Goal: Check status: Check status

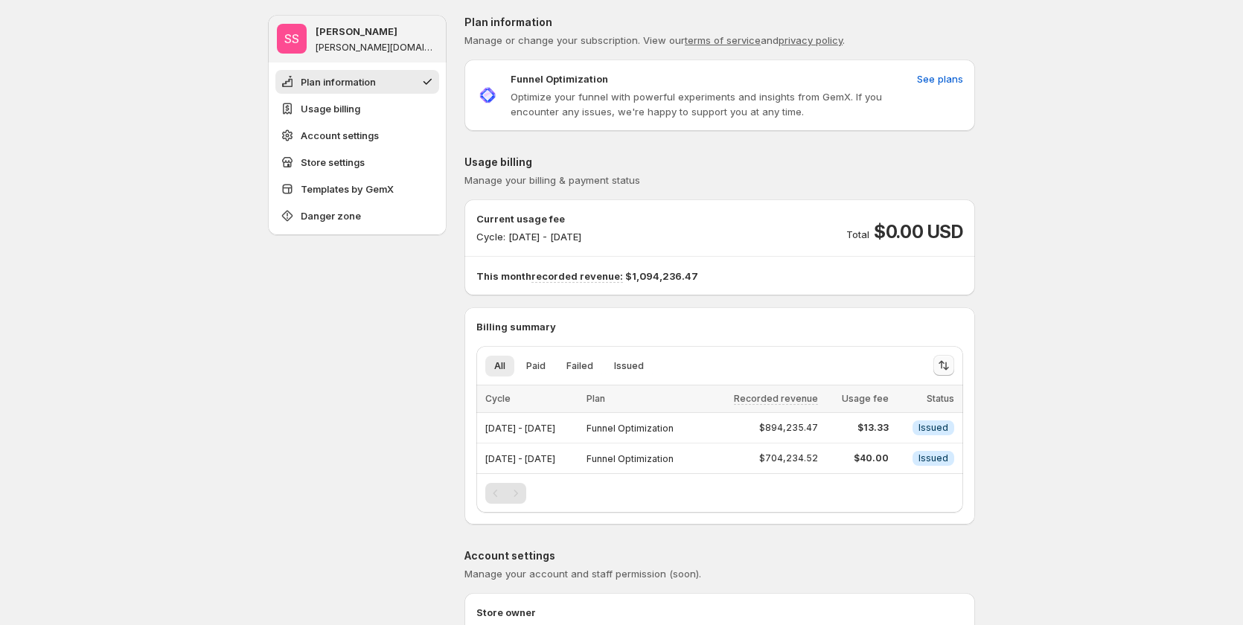
click at [945, 366] on icon "Sort the results" at bounding box center [944, 365] width 15 height 15
click at [876, 426] on span "Recorded revenue" at bounding box center [898, 428] width 87 height 12
click at [875, 446] on span "Usage fee" at bounding box center [879, 445] width 48 height 12
click at [881, 428] on span "Recorded revenue" at bounding box center [898, 428] width 87 height 12
click at [874, 448] on span "Usage fee" at bounding box center [879, 445] width 48 height 12
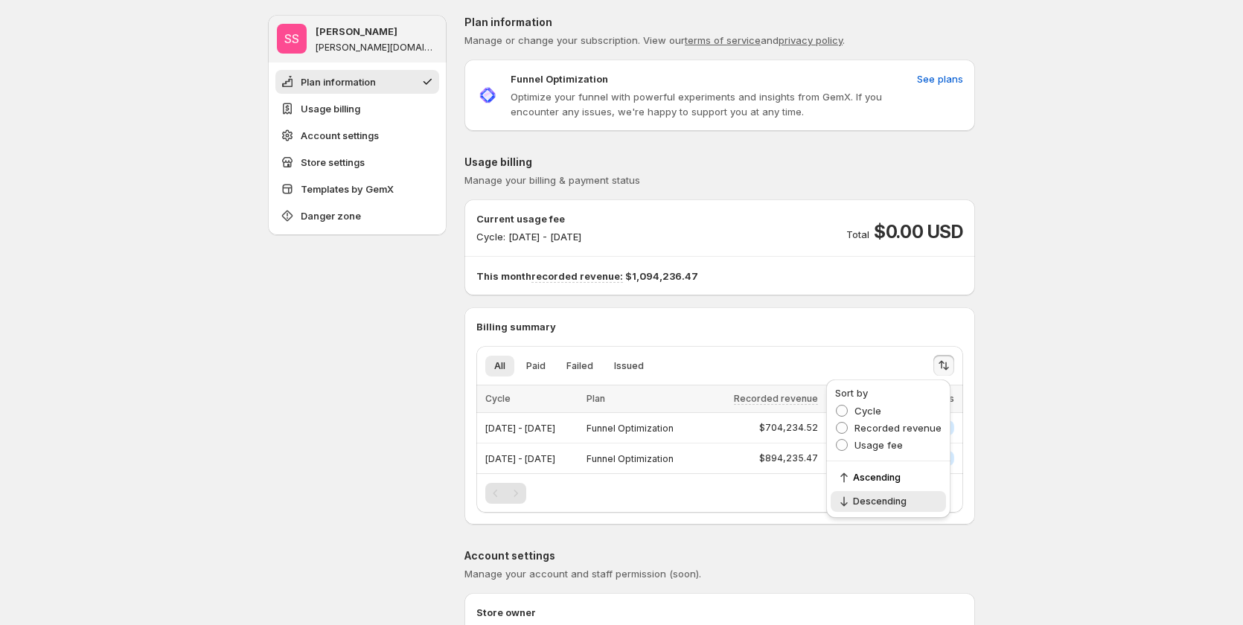
click at [541, 366] on span "Paid" at bounding box center [535, 366] width 19 height 12
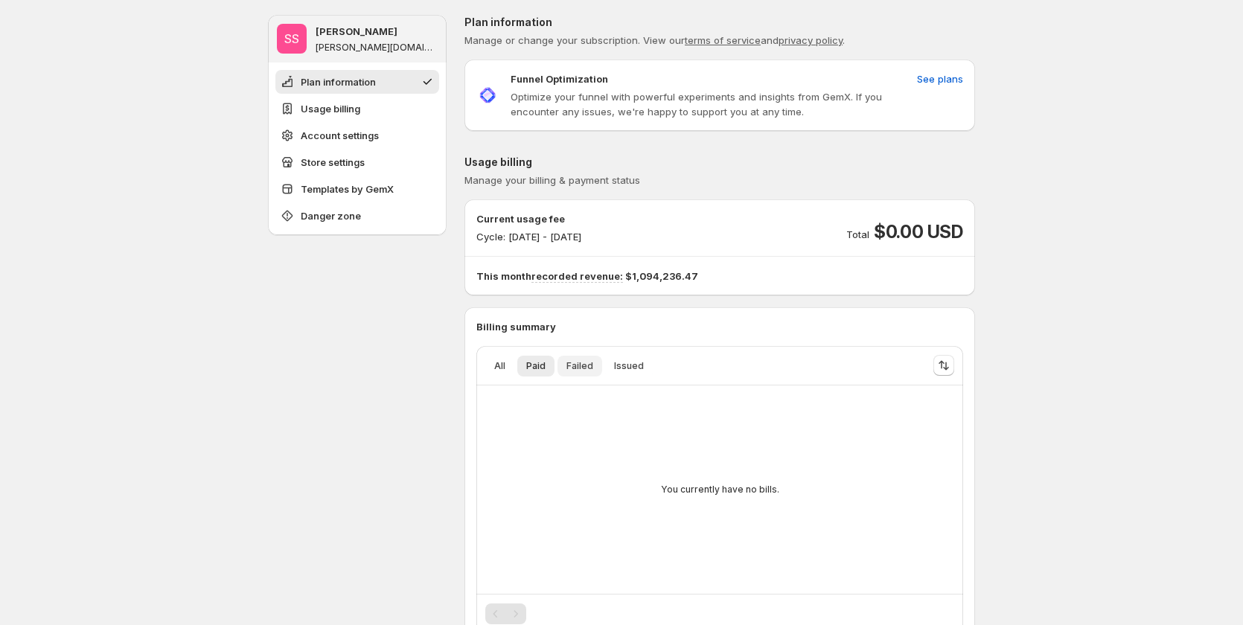
click at [589, 368] on span "Failed" at bounding box center [580, 366] width 27 height 12
click at [618, 368] on span "Issued" at bounding box center [629, 366] width 30 height 12
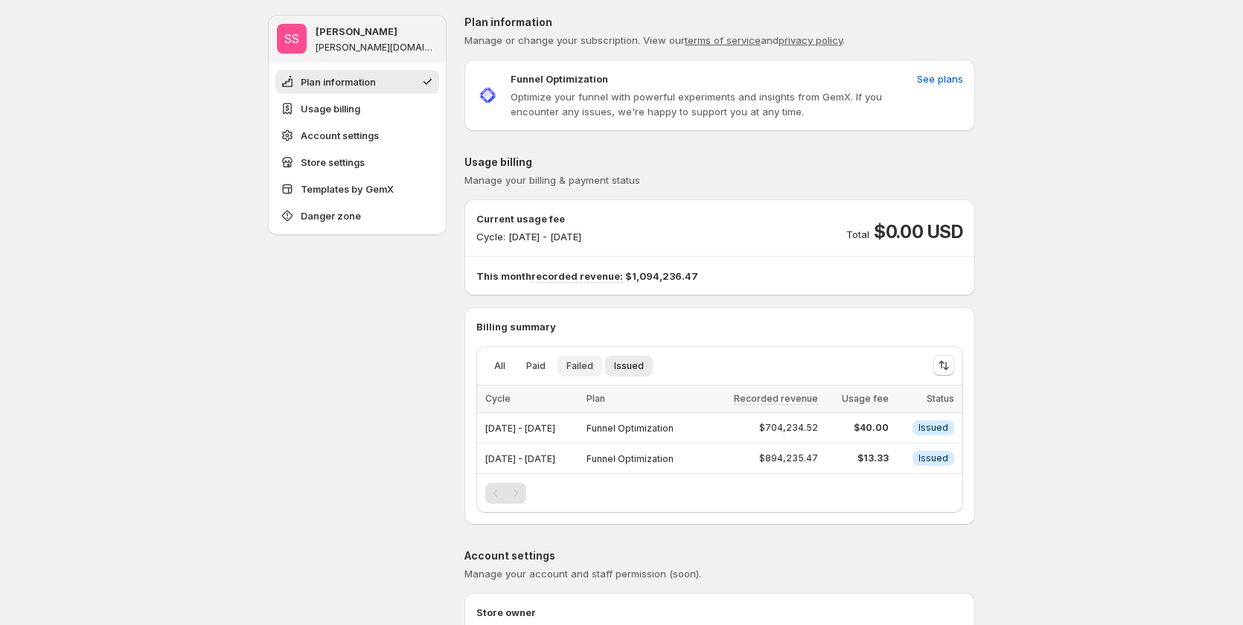
click at [571, 367] on span "Failed" at bounding box center [580, 366] width 27 height 12
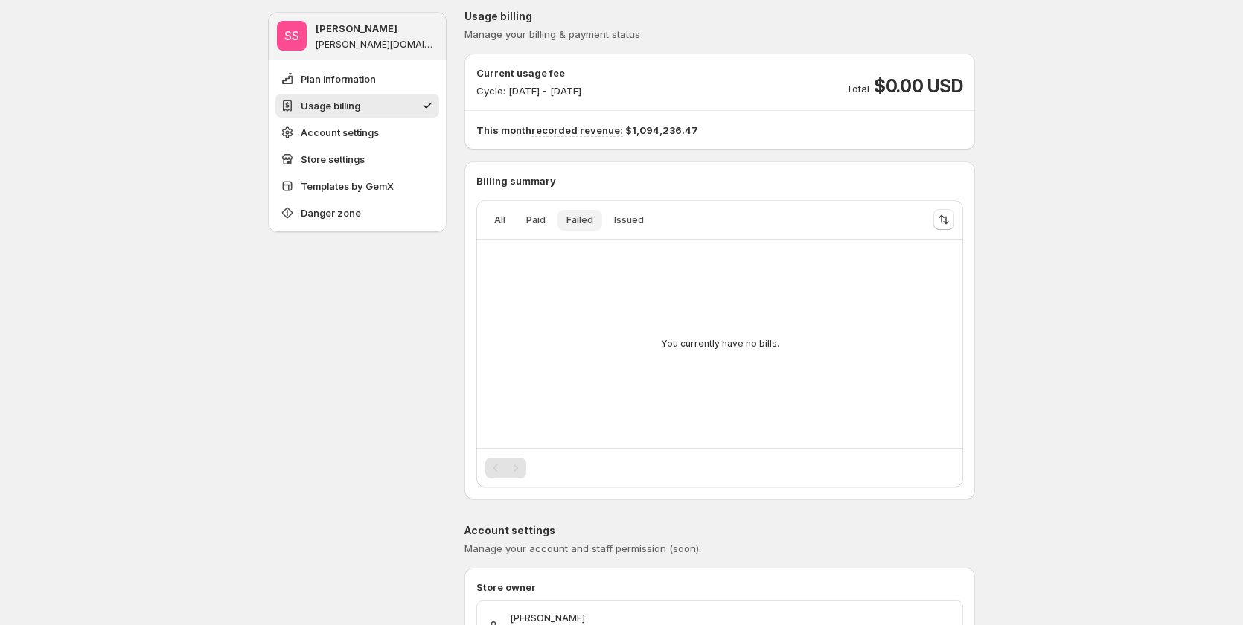
scroll to position [149, 0]
click at [949, 214] on icon "Sort the results" at bounding box center [944, 216] width 15 height 15
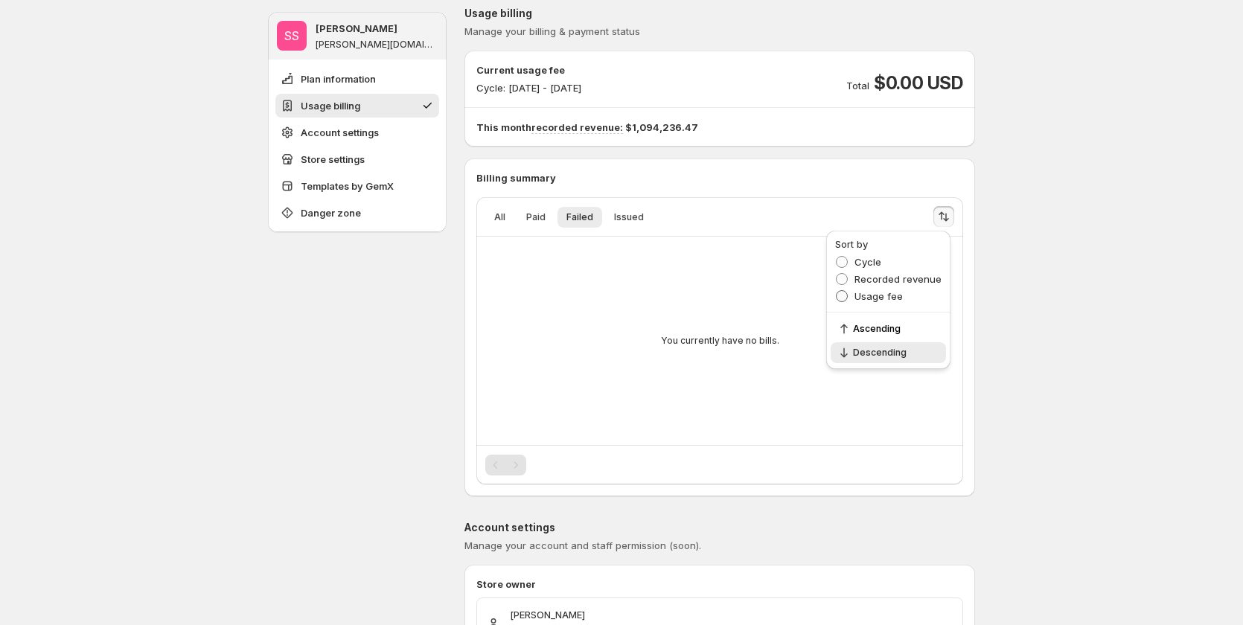
click at [847, 293] on span at bounding box center [842, 296] width 12 height 12
click at [867, 261] on span "Cycle" at bounding box center [868, 262] width 27 height 12
click at [544, 213] on span "Paid" at bounding box center [535, 217] width 19 height 12
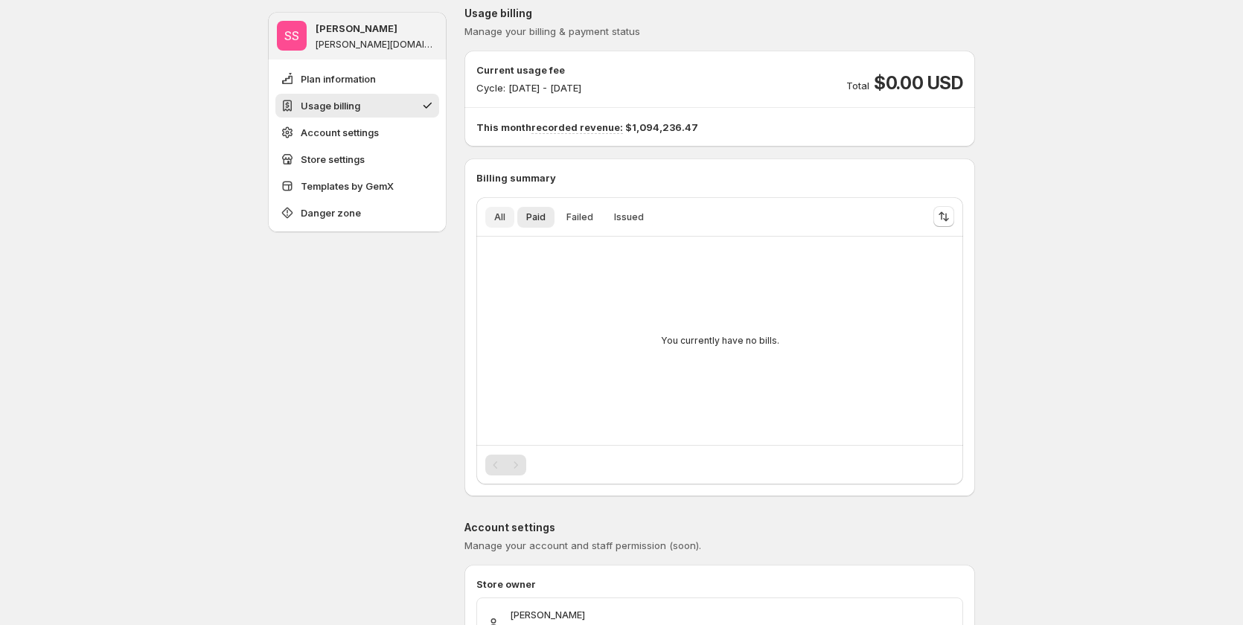
click at [506, 217] on span "All" at bounding box center [499, 217] width 11 height 12
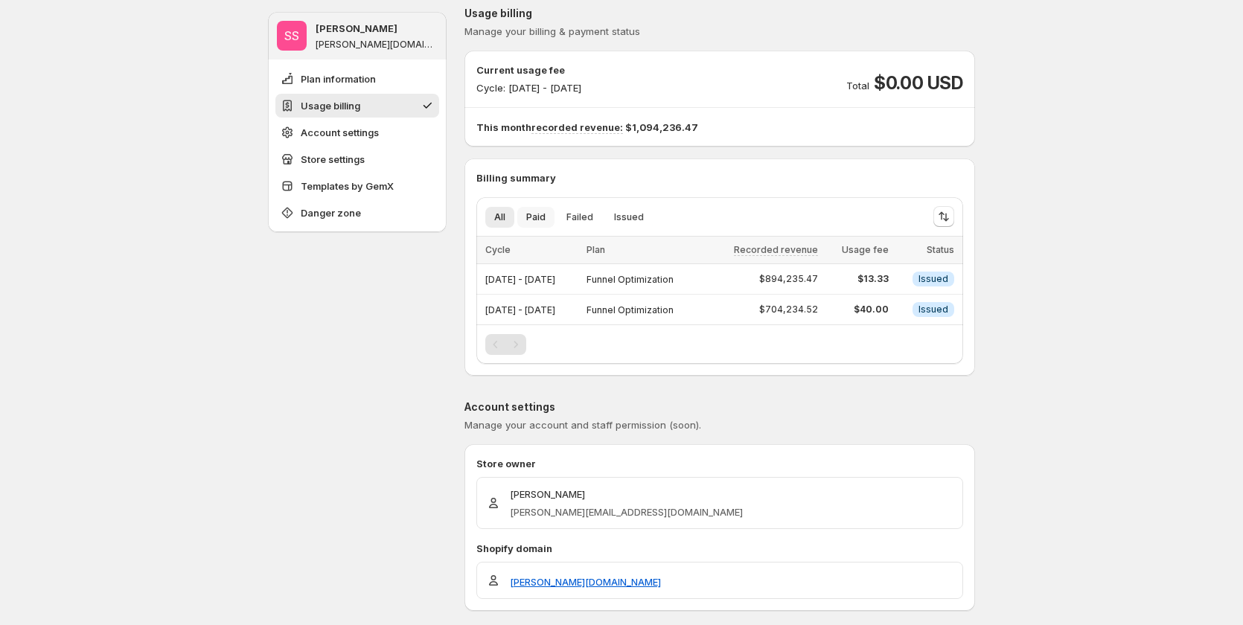
click at [538, 220] on span "Paid" at bounding box center [535, 217] width 19 height 12
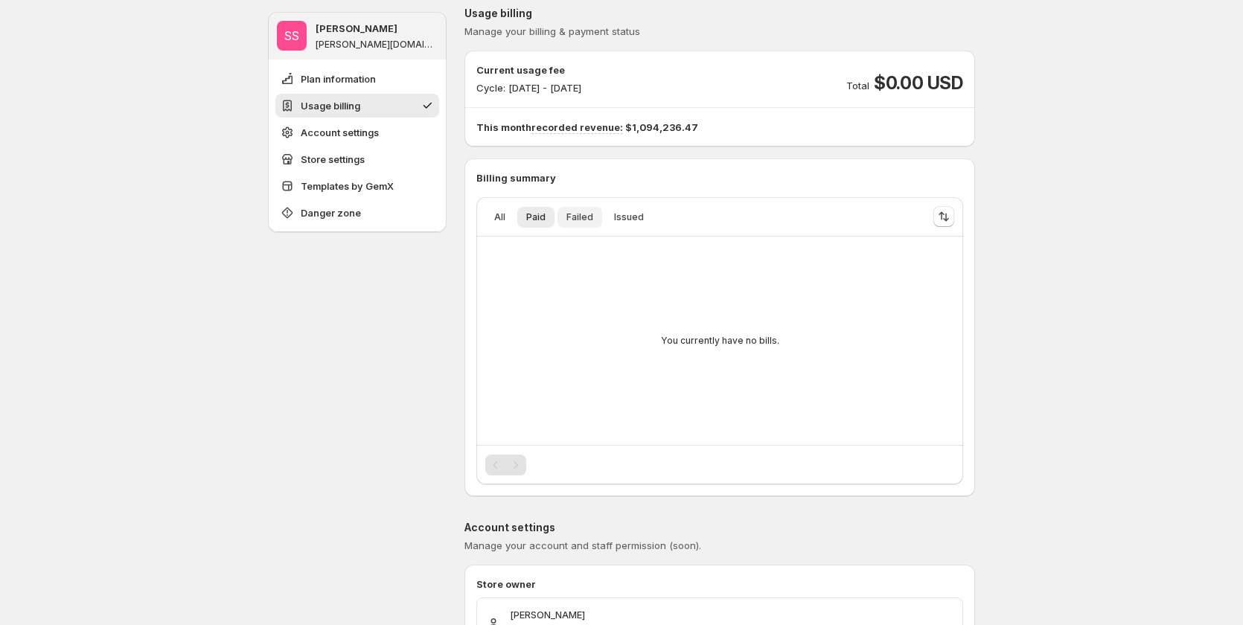
click at [577, 218] on span "Failed" at bounding box center [580, 217] width 27 height 12
click at [619, 217] on span "Issued" at bounding box center [629, 217] width 30 height 12
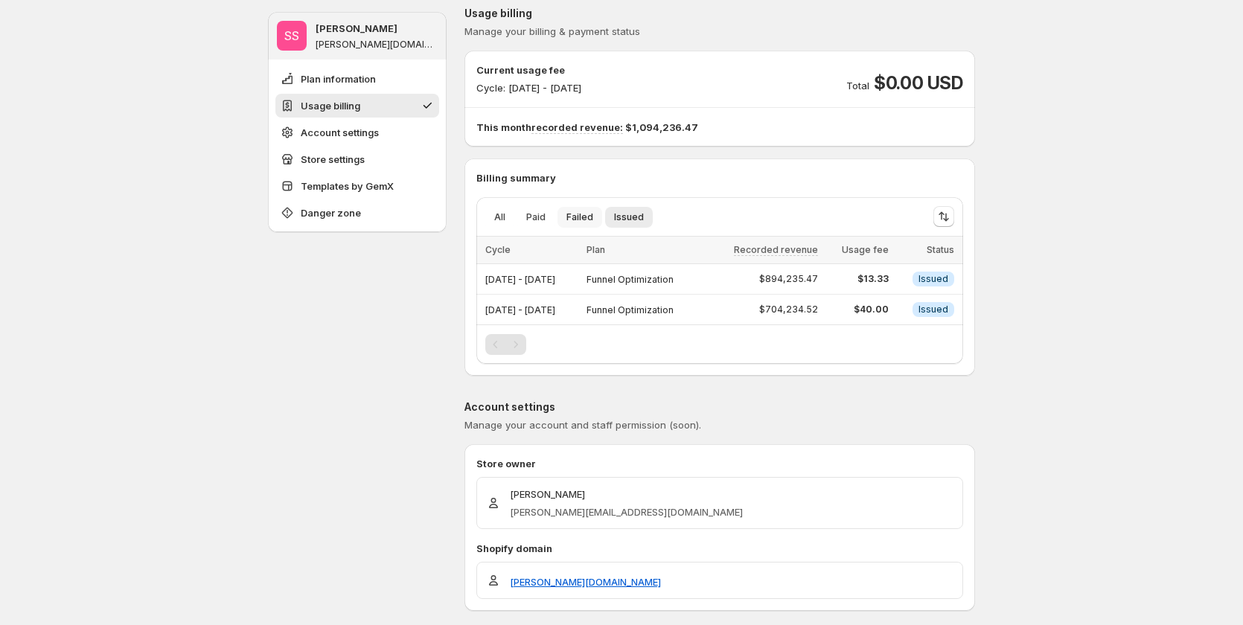
click at [569, 215] on span "Failed" at bounding box center [580, 217] width 27 height 12
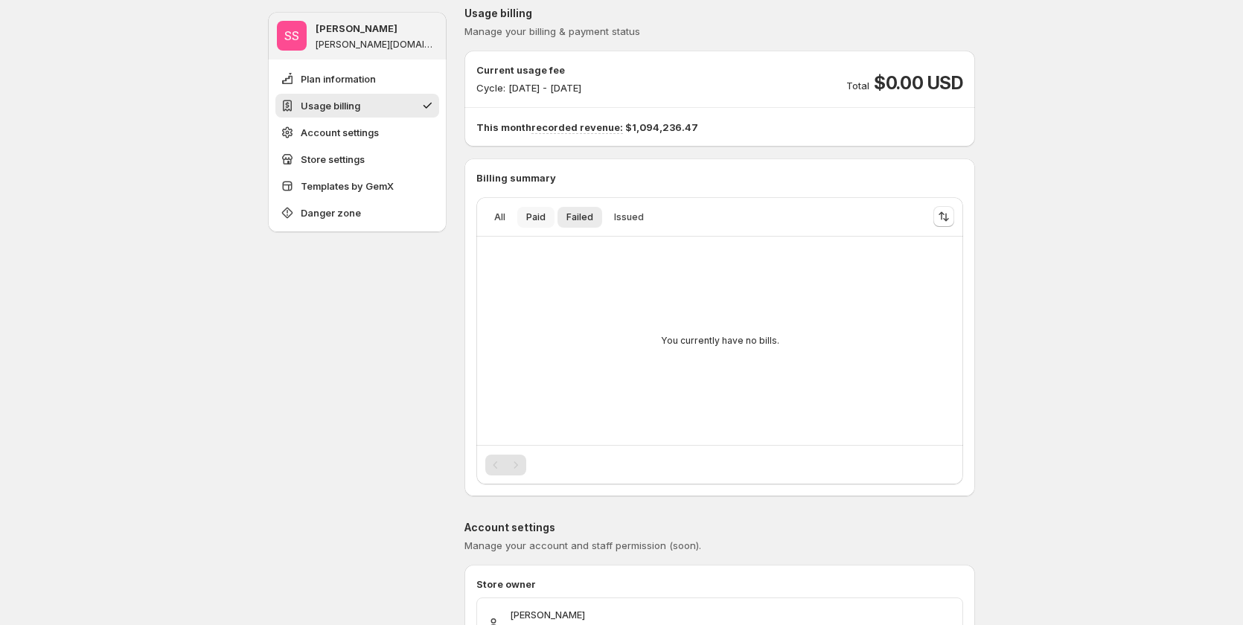
click at [535, 214] on span "Paid" at bounding box center [535, 217] width 19 height 12
click at [587, 210] on button "Failed" at bounding box center [580, 217] width 45 height 21
click at [610, 213] on button "Issued" at bounding box center [629, 217] width 48 height 21
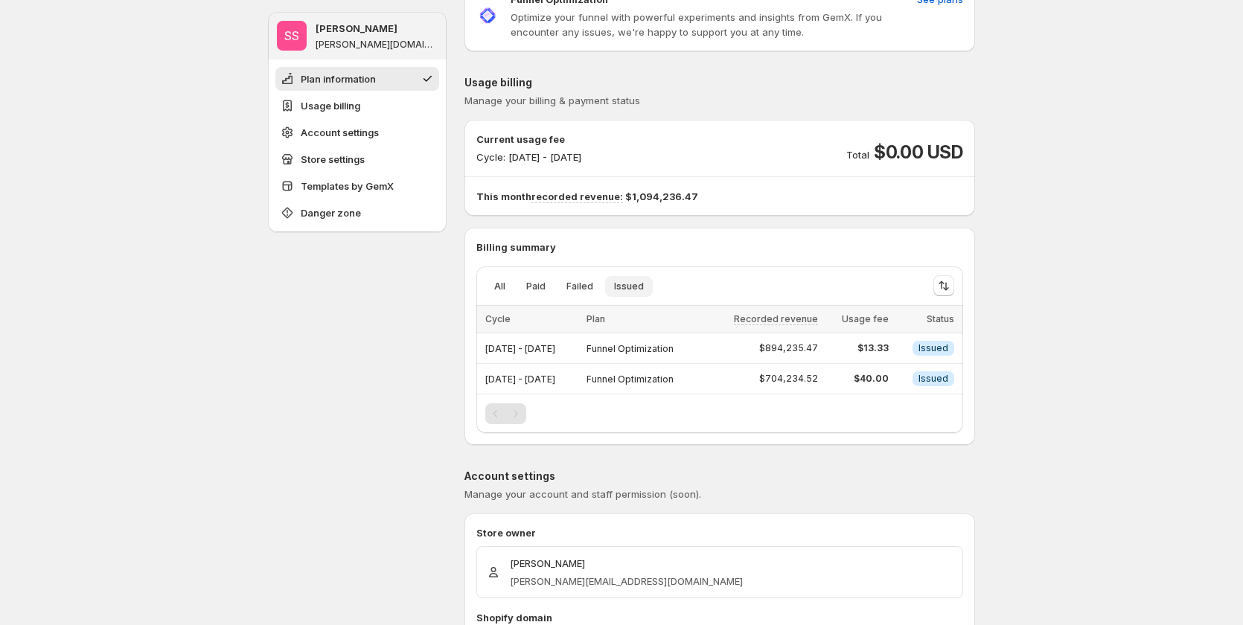
scroll to position [0, 0]
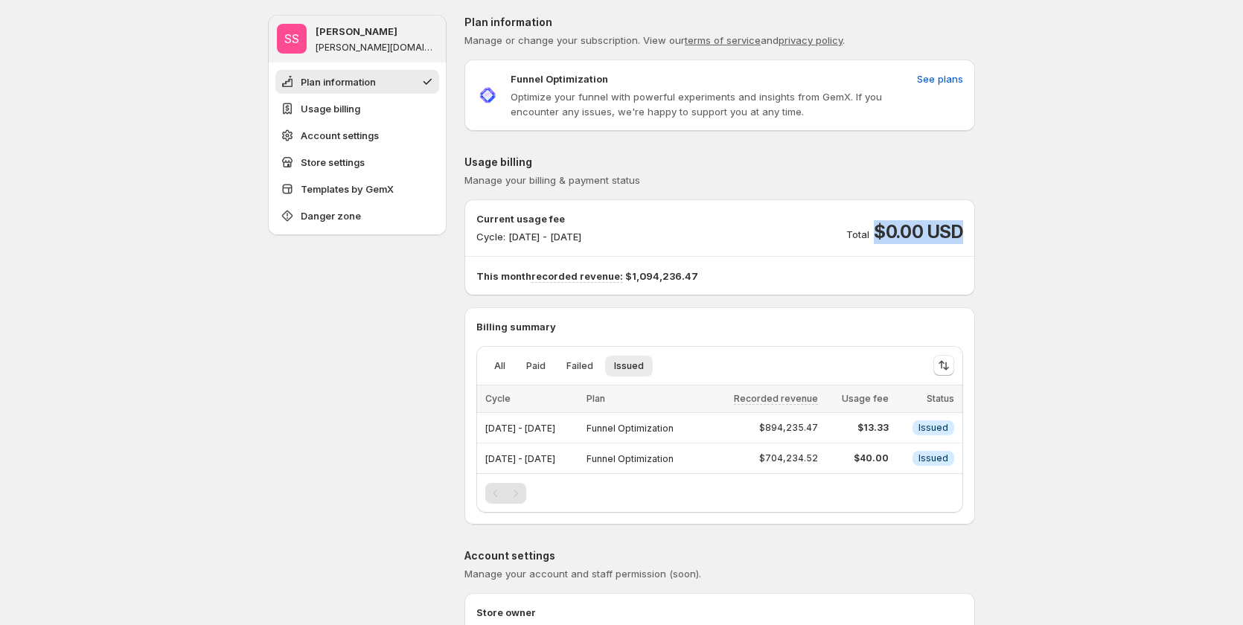
drag, startPoint x: 929, startPoint y: 229, endPoint x: 973, endPoint y: 228, distance: 44.7
click at [973, 228] on div "Current usage fee Cycle: [DATE] - [DATE] Total $0.00 USD This month recorded re…" at bounding box center [720, 247] width 511 height 72
click at [966, 239] on div "Current usage fee Cycle: [DATE] - [DATE] Total $0.00 USD This month recorded re…" at bounding box center [720, 247] width 511 height 72
click at [958, 249] on div "Current usage fee Cycle: [DATE] - [DATE] Total $0.00 USD This month recorded re…" at bounding box center [720, 247] width 487 height 72
